Goal: Task Accomplishment & Management: Manage account settings

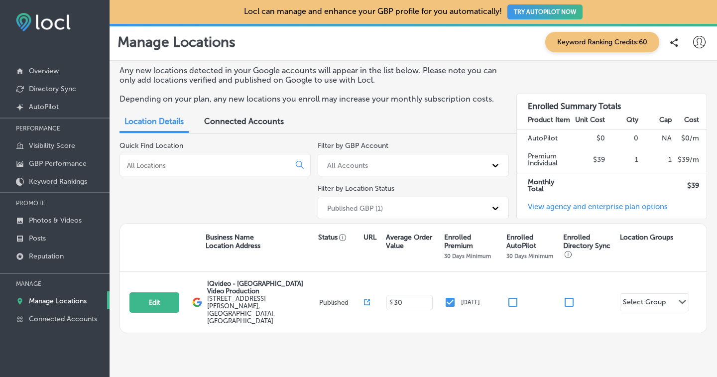
click at [391, 47] on div "Manage Locations Keyword Ranking Credits: 60" at bounding box center [414, 42] width 592 height 20
click at [695, 43] on icon at bounding box center [699, 42] width 12 height 12
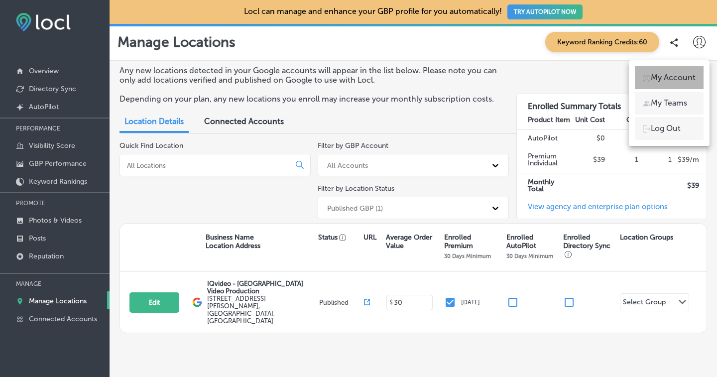
click at [682, 78] on p "My Account" at bounding box center [673, 78] width 45 height 12
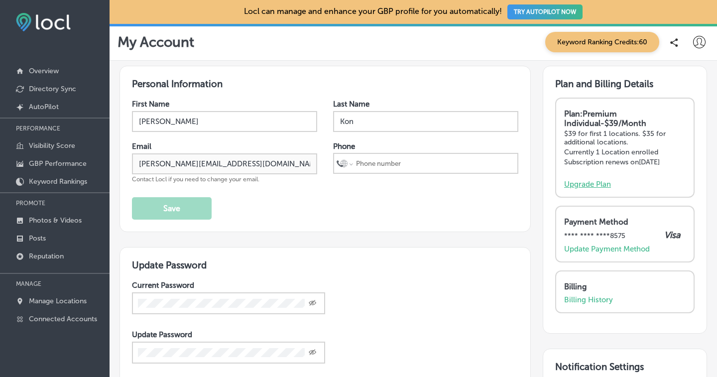
click at [585, 182] on p "Upgrade Plan" at bounding box center [587, 184] width 47 height 9
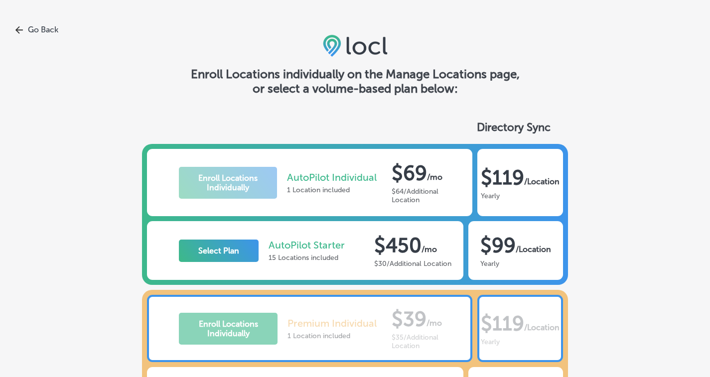
click at [48, 32] on link "Go Back" at bounding box center [355, 29] width 710 height 9
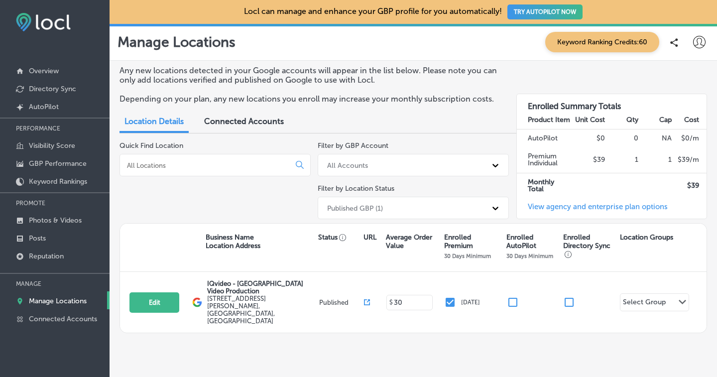
click at [277, 126] on div "Connected Accounts" at bounding box center [244, 122] width 95 height 21
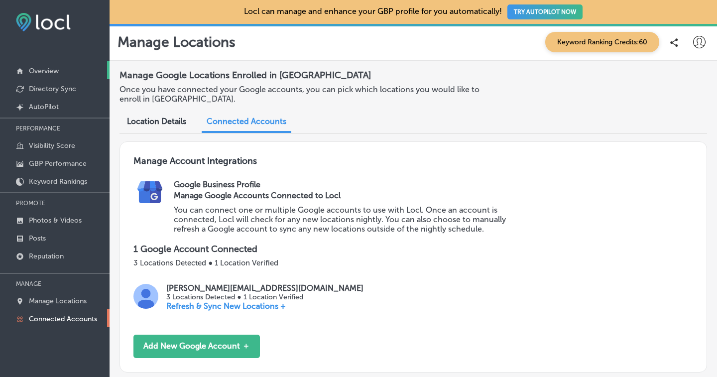
click at [40, 73] on p "Overview" at bounding box center [44, 71] width 30 height 8
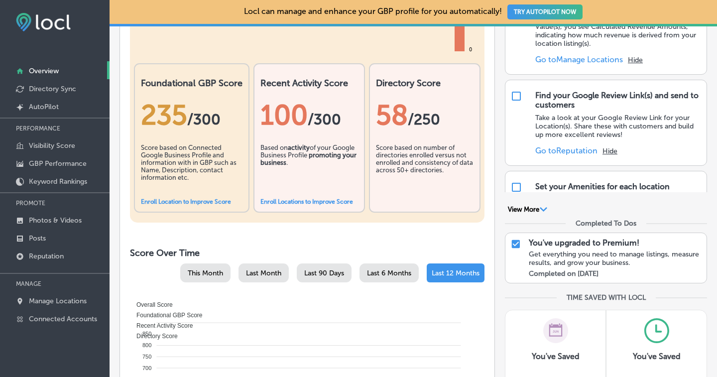
scroll to position [219, 0]
click at [511, 243] on input "checkbox" at bounding box center [516, 244] width 11 height 12
checkbox input "true"
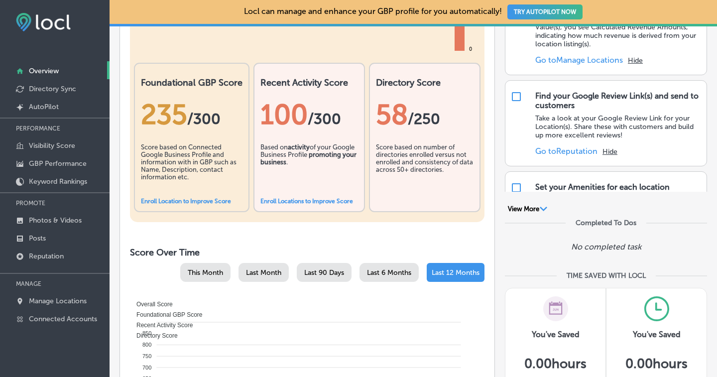
click at [540, 210] on icon "Path Created with Sketch." at bounding box center [543, 209] width 7 height 4
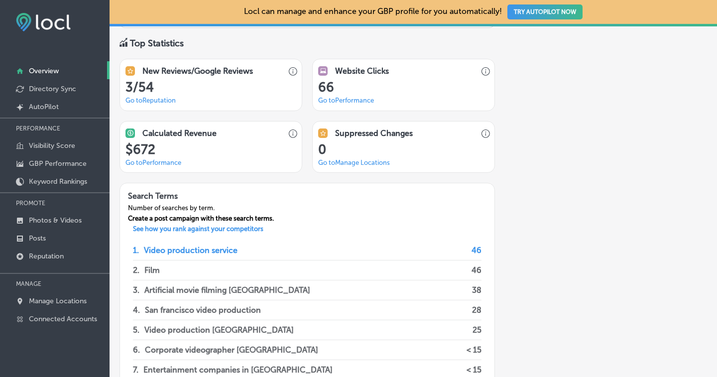
scroll to position [877, 0]
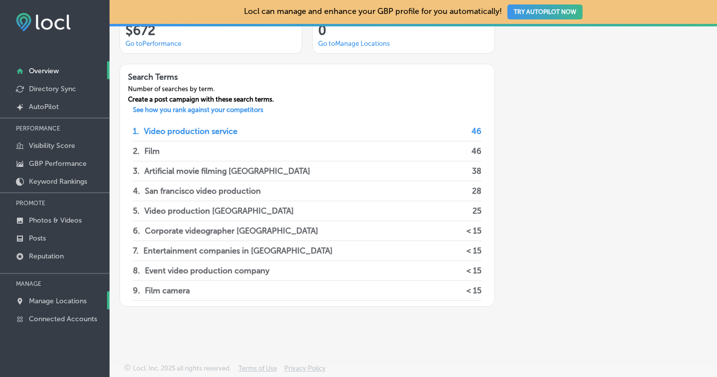
click at [50, 297] on p "Manage Locations" at bounding box center [58, 301] width 58 height 8
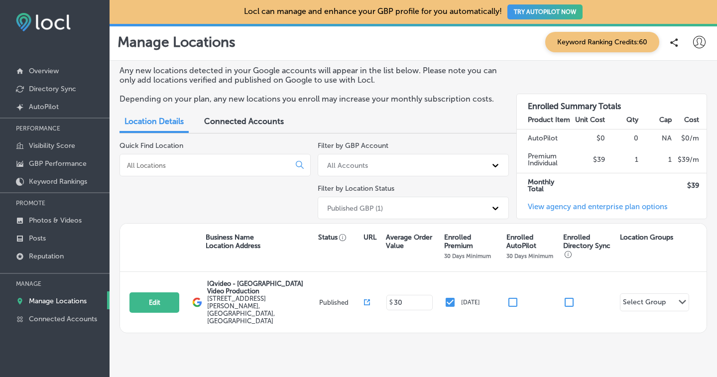
click at [564, 207] on link "View agency and enterprise plan options" at bounding box center [592, 210] width 151 height 16
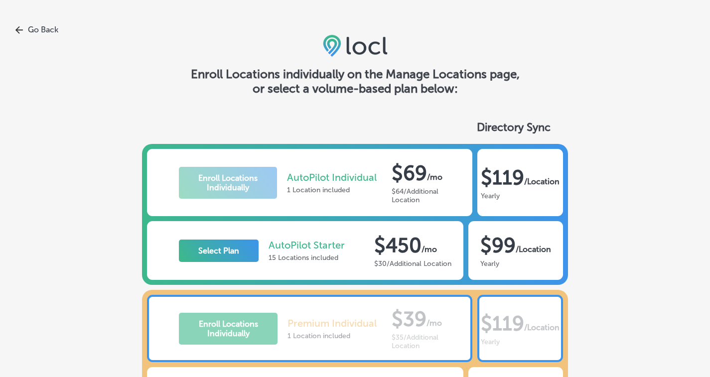
click at [19, 27] on icon at bounding box center [19, 30] width 8 height 8
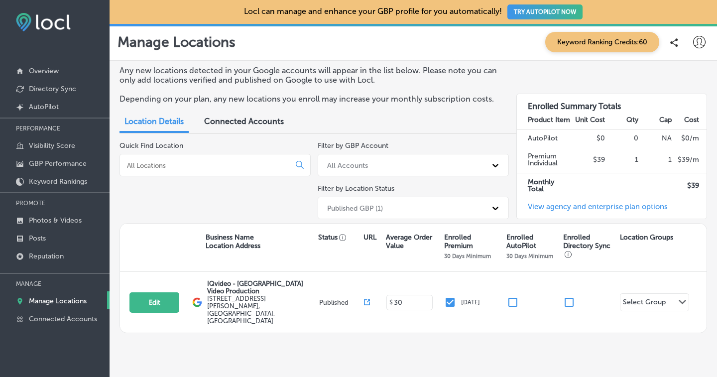
click at [693, 44] on icon at bounding box center [699, 42] width 12 height 12
click at [542, 71] on div at bounding box center [358, 188] width 717 height 377
click at [693, 44] on icon at bounding box center [699, 42] width 12 height 12
click at [650, 78] on div at bounding box center [647, 78] width 8 height 8
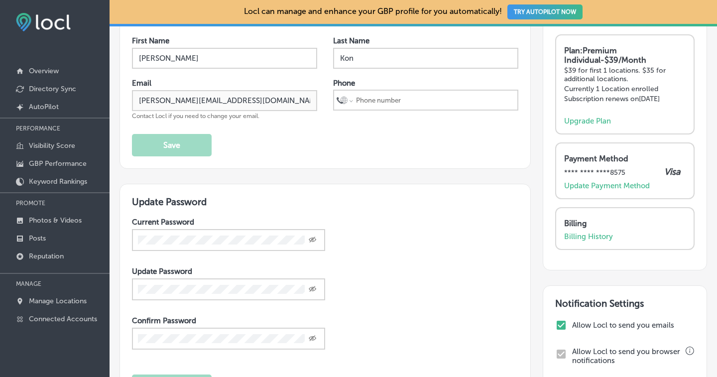
scroll to position [62, 0]
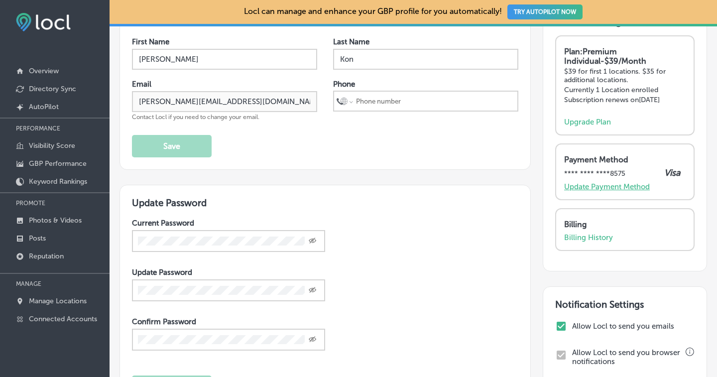
click at [588, 183] on p "Update Payment Method" at bounding box center [607, 186] width 86 height 9
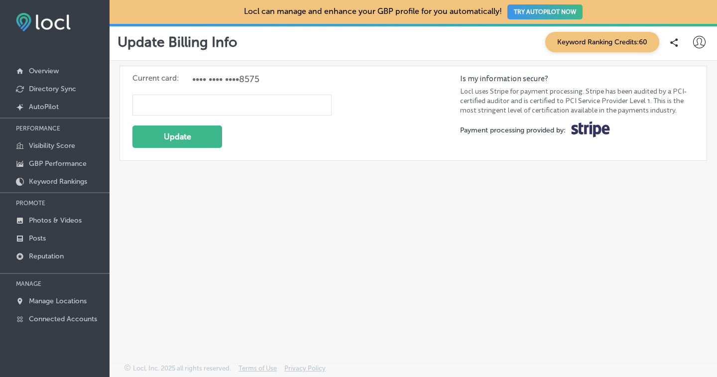
click at [218, 78] on span "•••• •••• •••• 8575" at bounding box center [225, 79] width 67 height 11
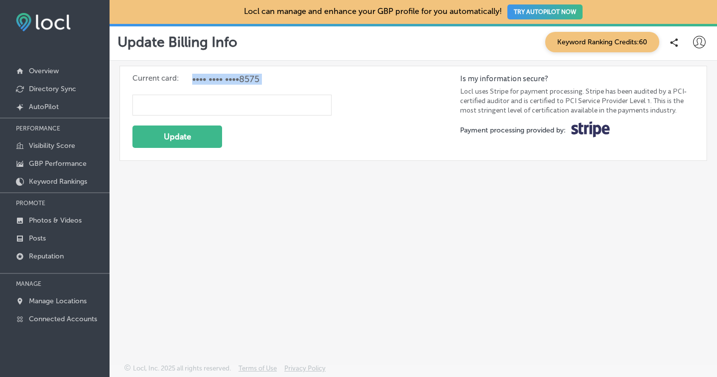
click at [218, 78] on span "•••• •••• •••• 8575" at bounding box center [225, 79] width 67 height 11
click at [700, 43] on icon at bounding box center [699, 42] width 12 height 12
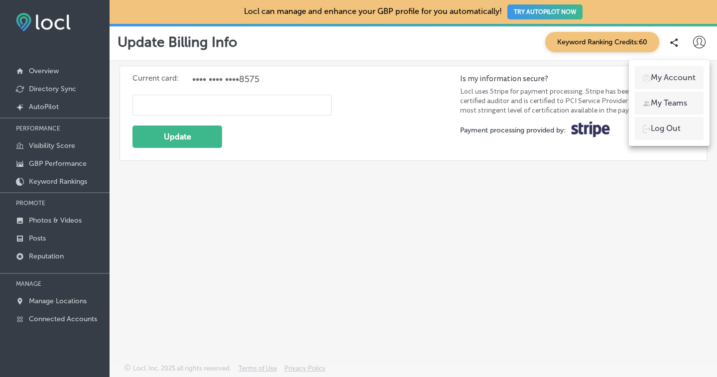
click at [538, 175] on div at bounding box center [358, 188] width 717 height 377
click at [47, 75] on link "Overview" at bounding box center [55, 70] width 110 height 18
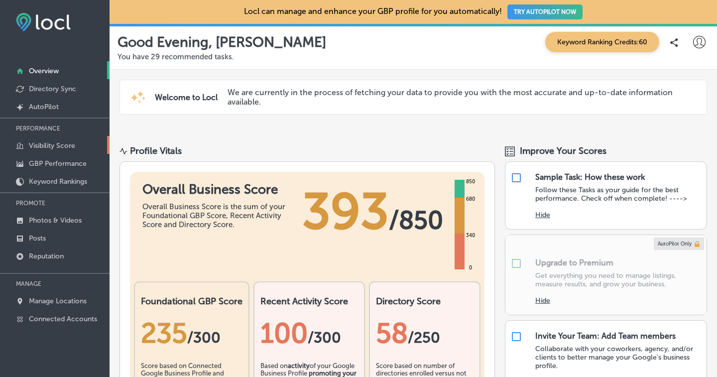
click at [50, 141] on p "Visibility Score" at bounding box center [52, 145] width 46 height 8
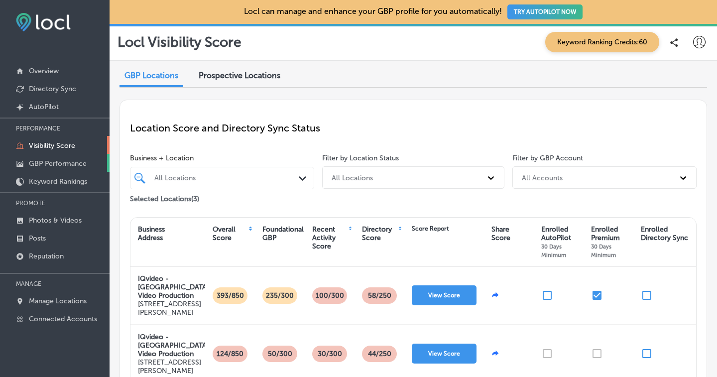
click at [55, 160] on p "GBP Performance" at bounding box center [58, 163] width 58 height 8
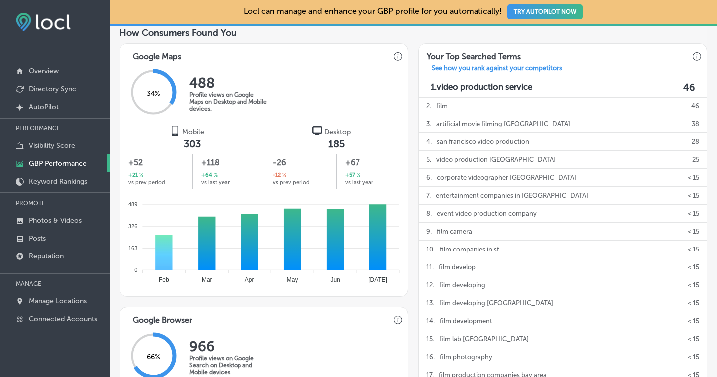
scroll to position [345, 0]
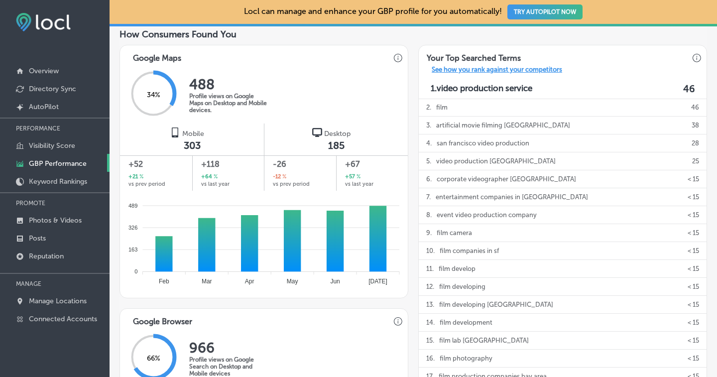
click at [542, 73] on p "See how you rank against your competitors" at bounding box center [497, 71] width 146 height 10
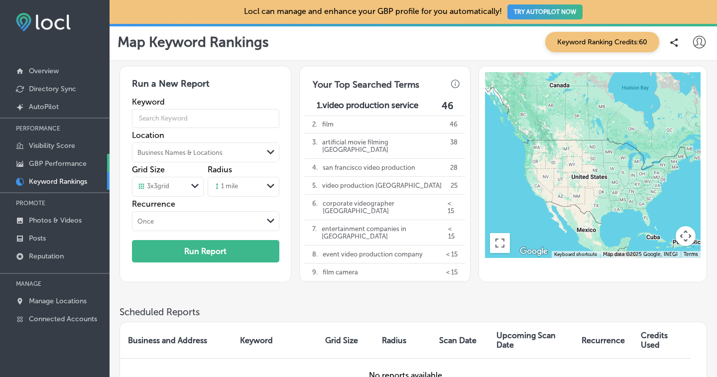
click at [62, 160] on p "GBP Performance" at bounding box center [58, 163] width 58 height 8
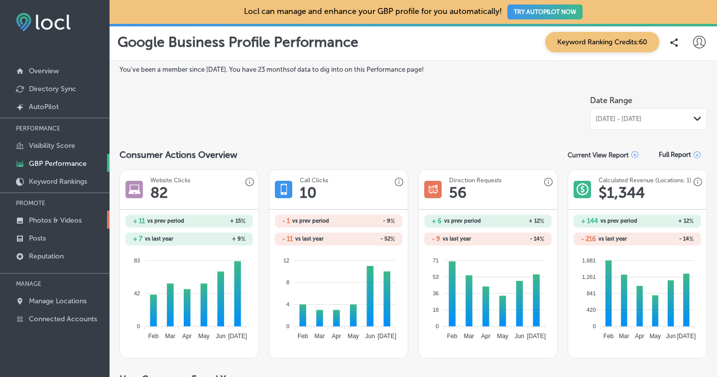
click at [61, 216] on p "Photos & Videos" at bounding box center [55, 220] width 53 height 8
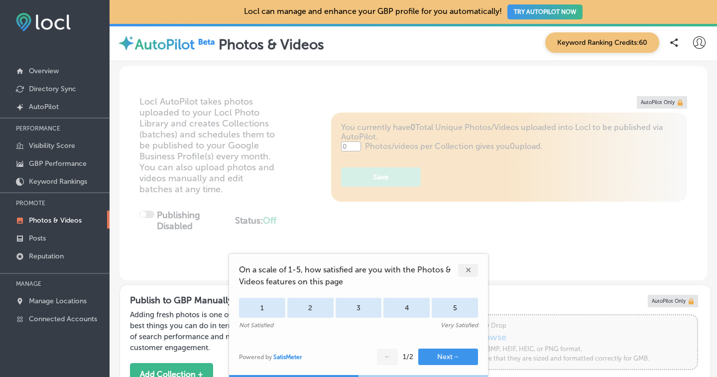
type input "5"
click at [468, 270] on div "✕" at bounding box center [468, 270] width 20 height 13
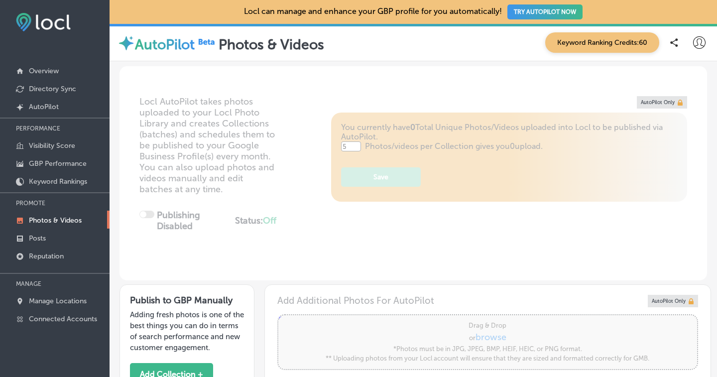
click at [693, 43] on icon at bounding box center [699, 42] width 12 height 12
click at [665, 80] on p "My Account" at bounding box center [673, 78] width 45 height 12
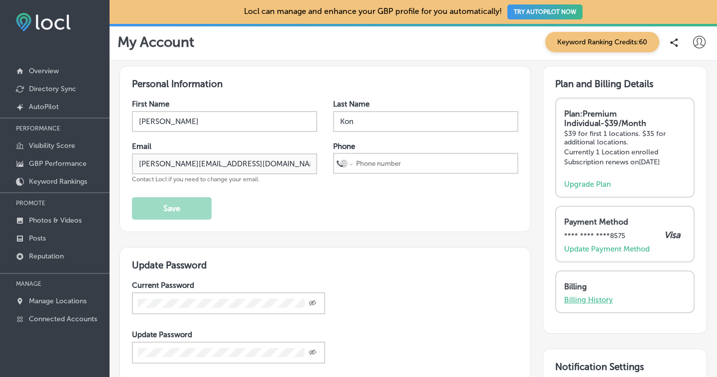
click at [583, 296] on p "Billing History" at bounding box center [588, 299] width 49 height 9
click at [598, 250] on p "Update Payment Method" at bounding box center [607, 249] width 86 height 9
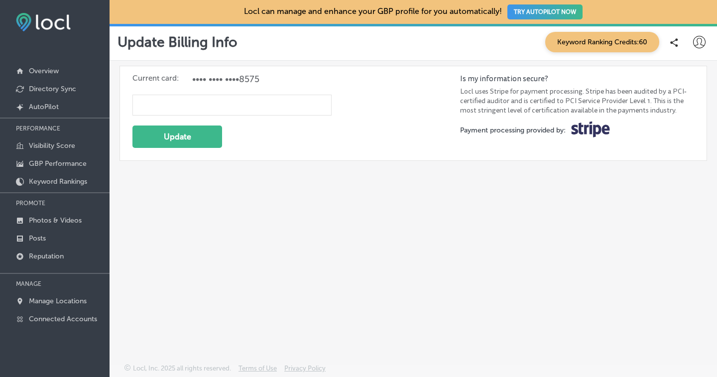
click at [333, 265] on div "Current card: •••• •••• •••• 8575 Update Is my information secure? Locl uses St…" at bounding box center [414, 189] width 608 height 256
click at [404, 178] on div "Current card: •••• •••• •••• 8575 Update Is my information secure? Locl uses St…" at bounding box center [414, 189] width 608 height 256
click at [311, 168] on div "Current card: •••• •••• •••• 8575 Update Is my information secure? Locl uses St…" at bounding box center [414, 189] width 608 height 256
click at [165, 138] on button "Update" at bounding box center [177, 137] width 90 height 22
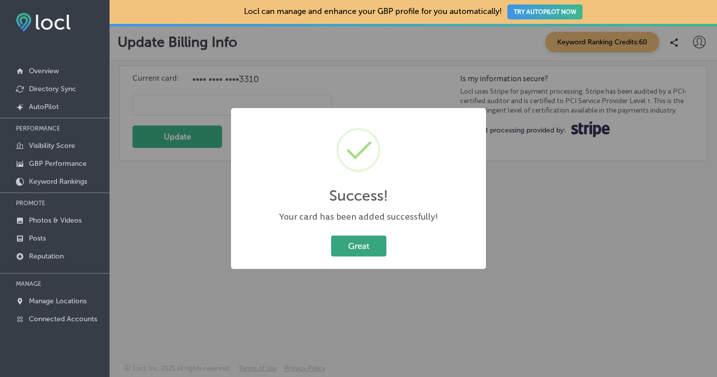
click at [362, 248] on button "Great" at bounding box center [358, 246] width 55 height 20
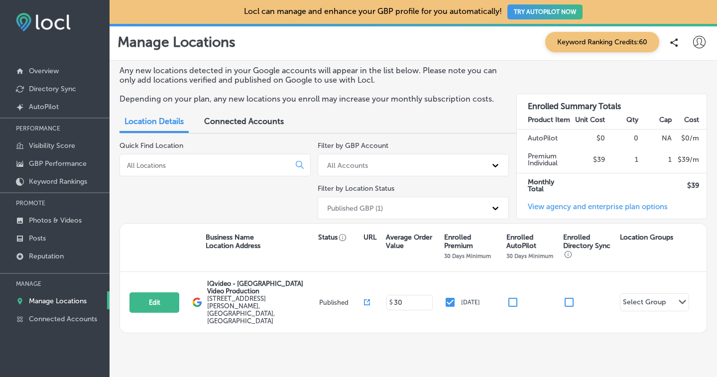
click at [695, 44] on icon at bounding box center [699, 42] width 12 height 12
click at [675, 74] on p "My Account" at bounding box center [673, 78] width 45 height 12
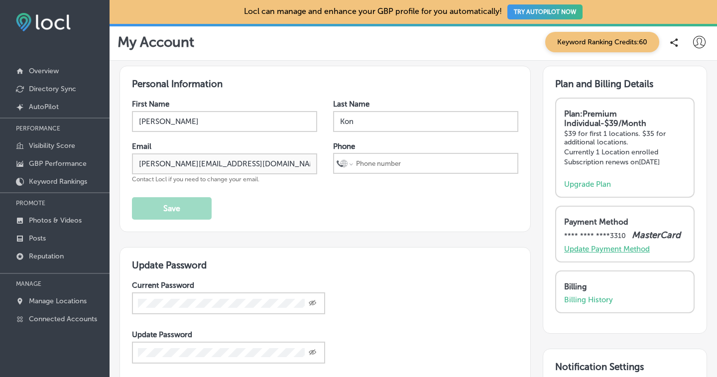
click at [585, 248] on p "Update Payment Method" at bounding box center [607, 249] width 86 height 9
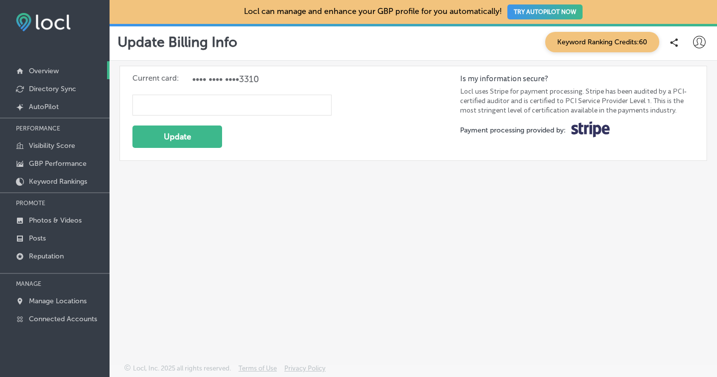
click at [41, 67] on p "Overview" at bounding box center [44, 71] width 30 height 8
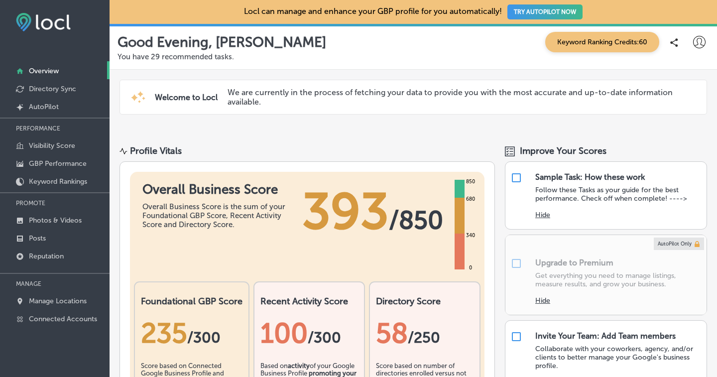
click at [693, 43] on icon at bounding box center [699, 42] width 12 height 12
click at [681, 74] on p "My Account" at bounding box center [673, 78] width 45 height 12
